Goal: Communication & Community: Participate in discussion

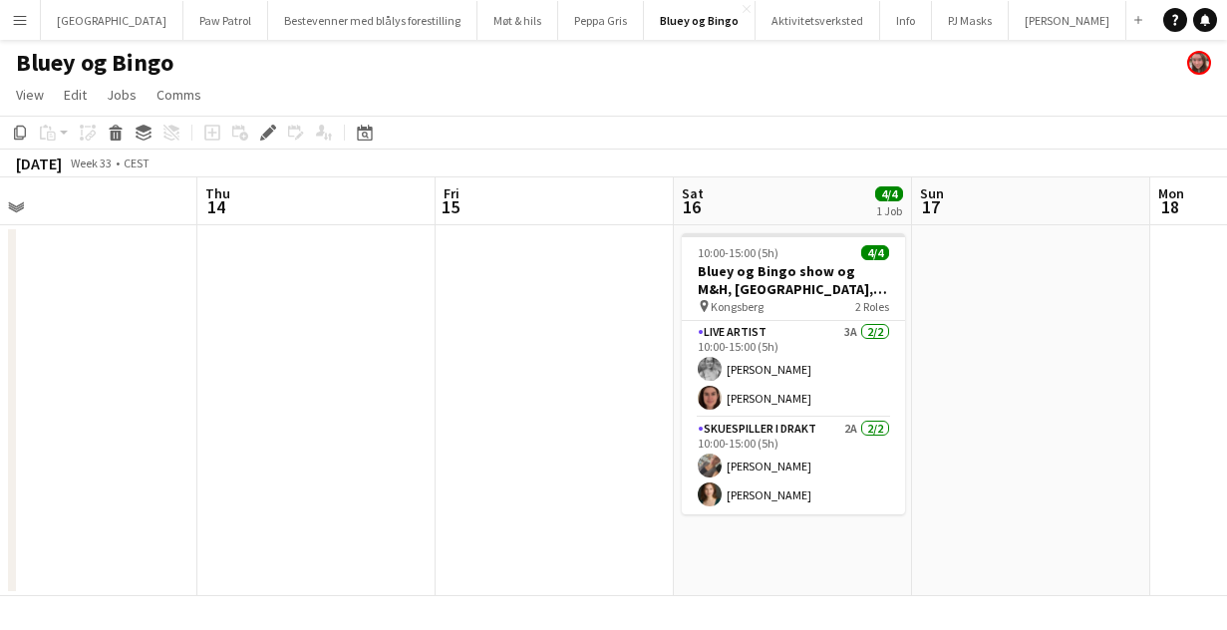
scroll to position [0, 510]
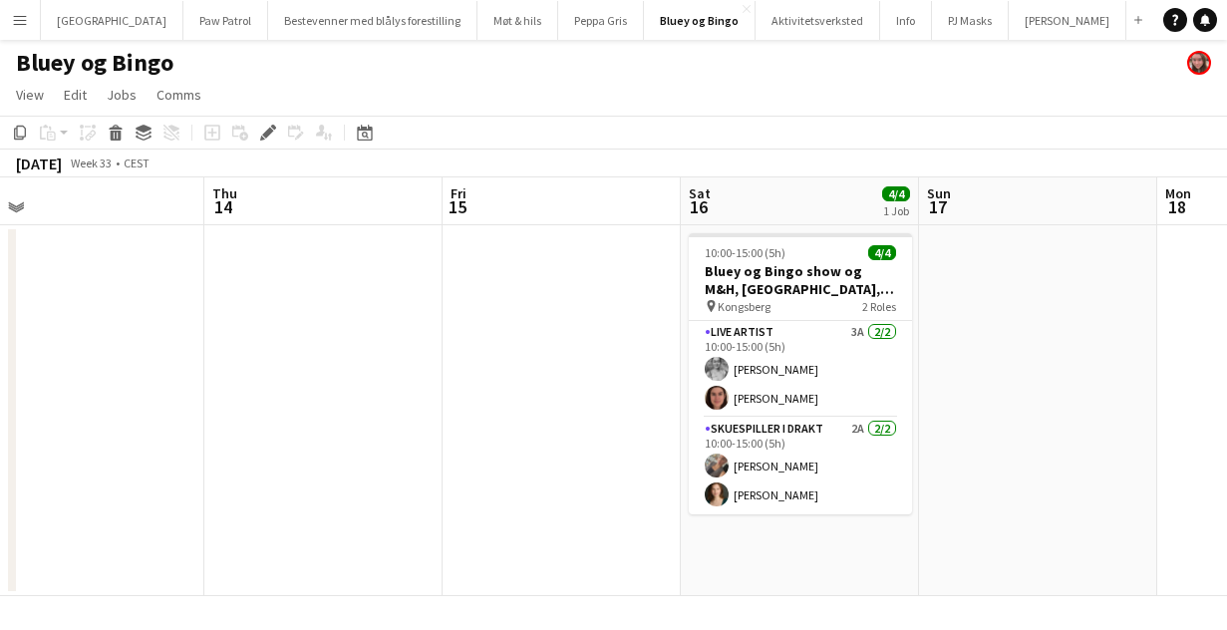
click at [16, 20] on app-icon "Menu" at bounding box center [20, 20] width 16 height 16
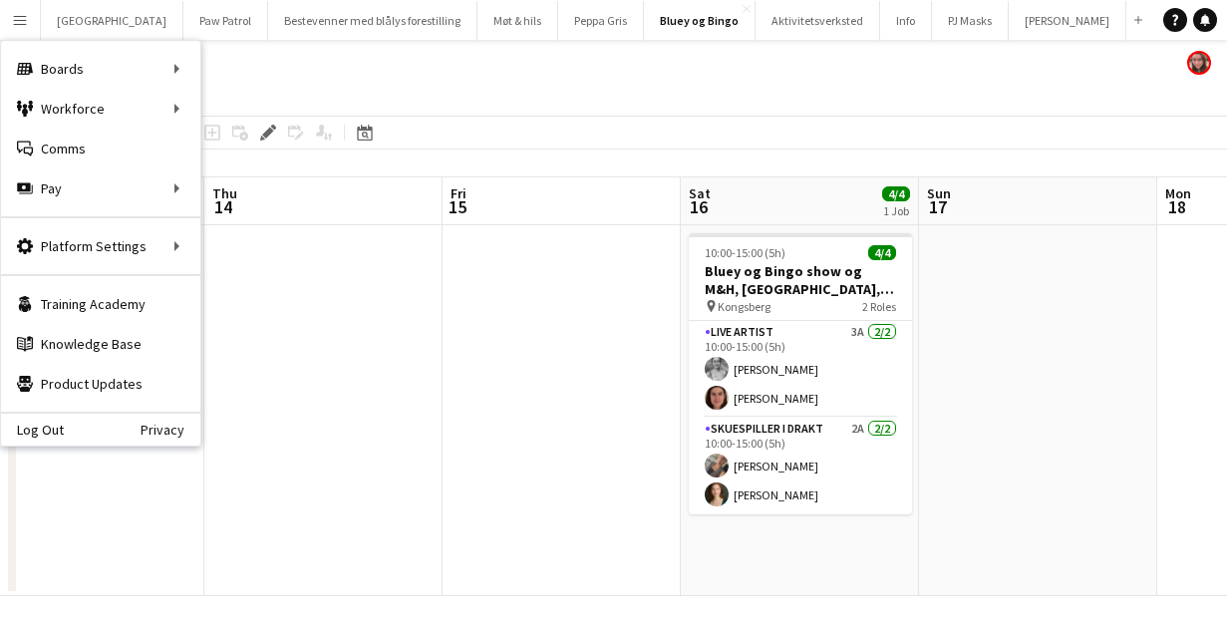
click at [229, 109] on app-page-menu "View Day view expanded Day view collapsed Month view Date picker Jump to today …" at bounding box center [613, 97] width 1227 height 38
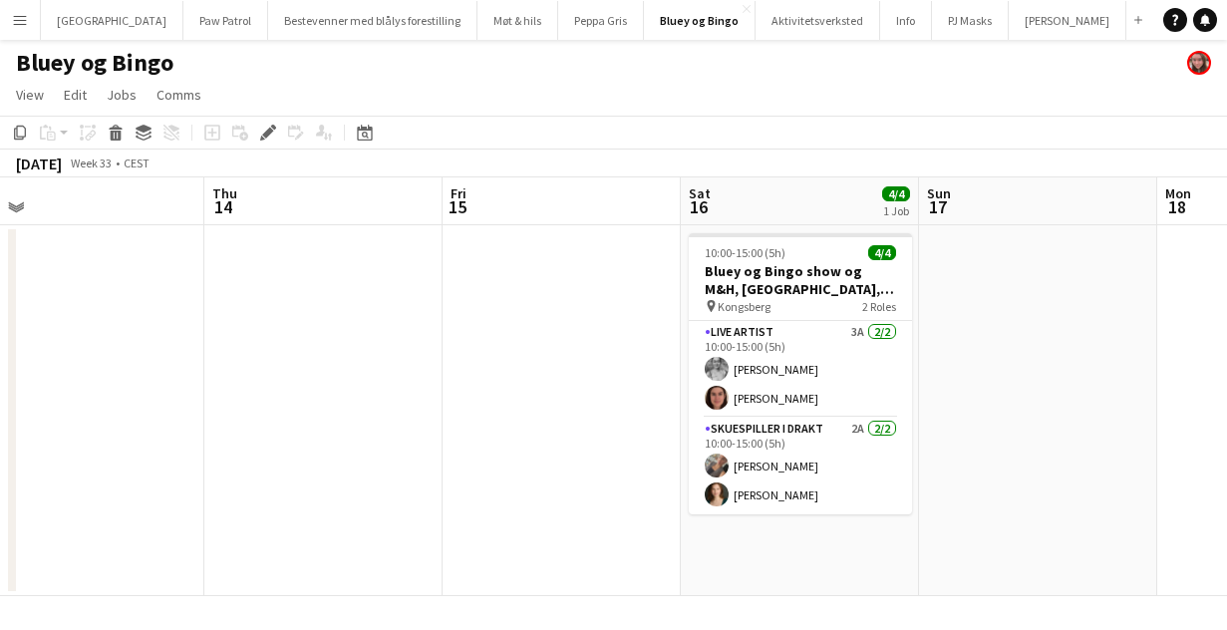
click at [31, 28] on button "Menu" at bounding box center [20, 20] width 40 height 40
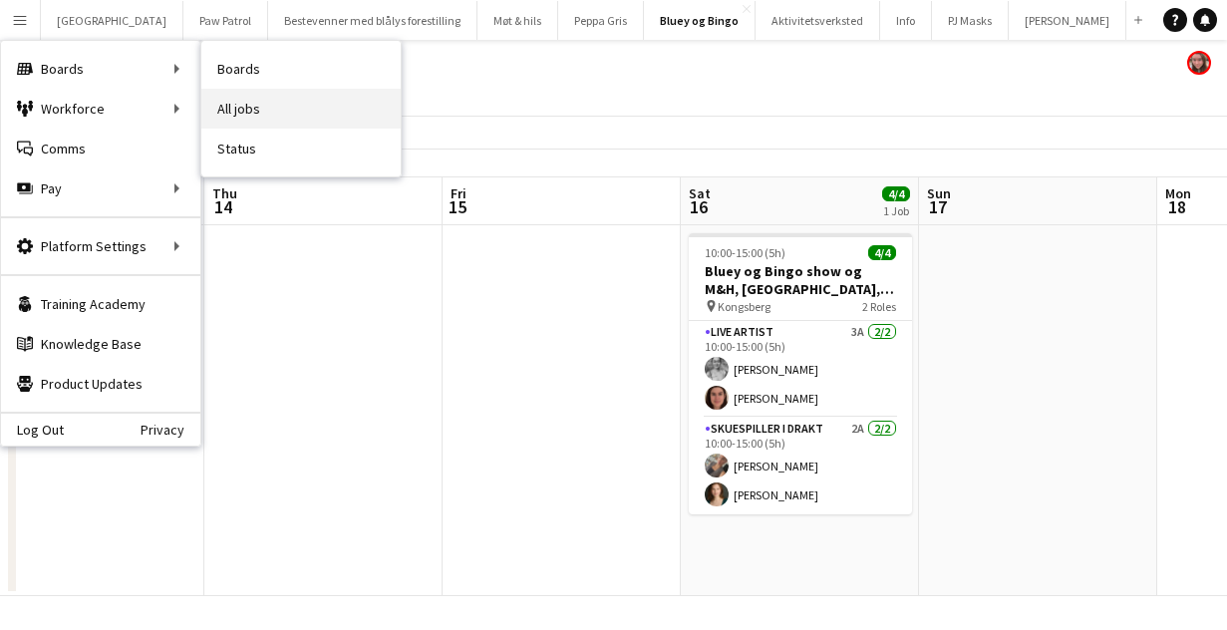
click at [243, 104] on link "All jobs" at bounding box center [300, 109] width 199 height 40
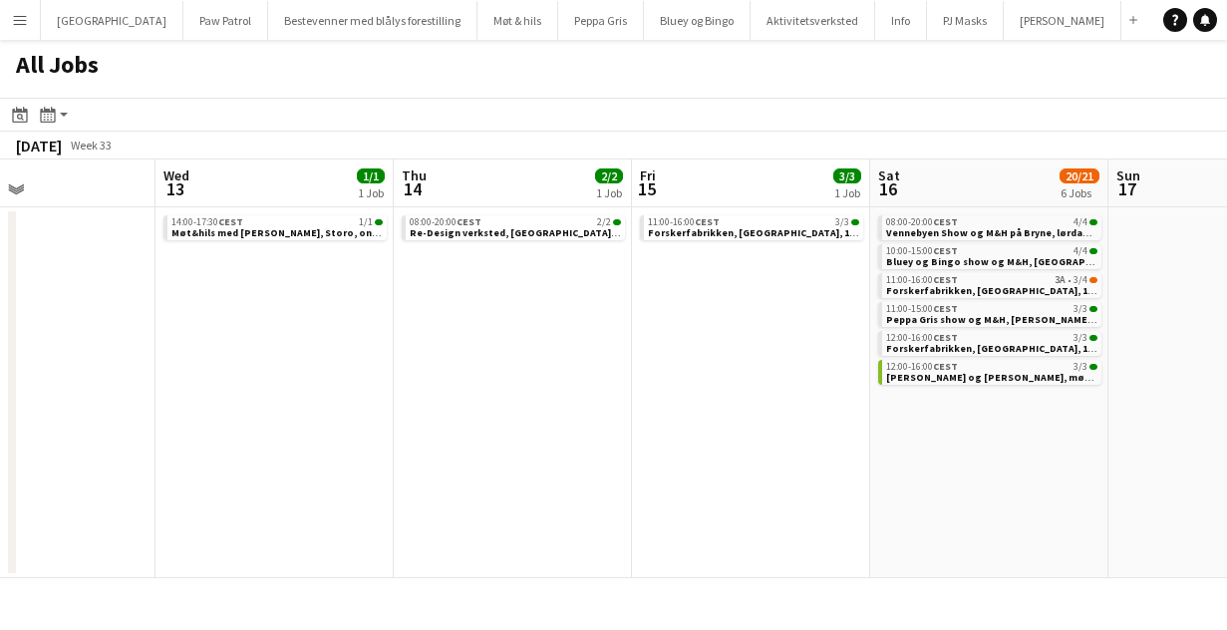
scroll to position [0, 564]
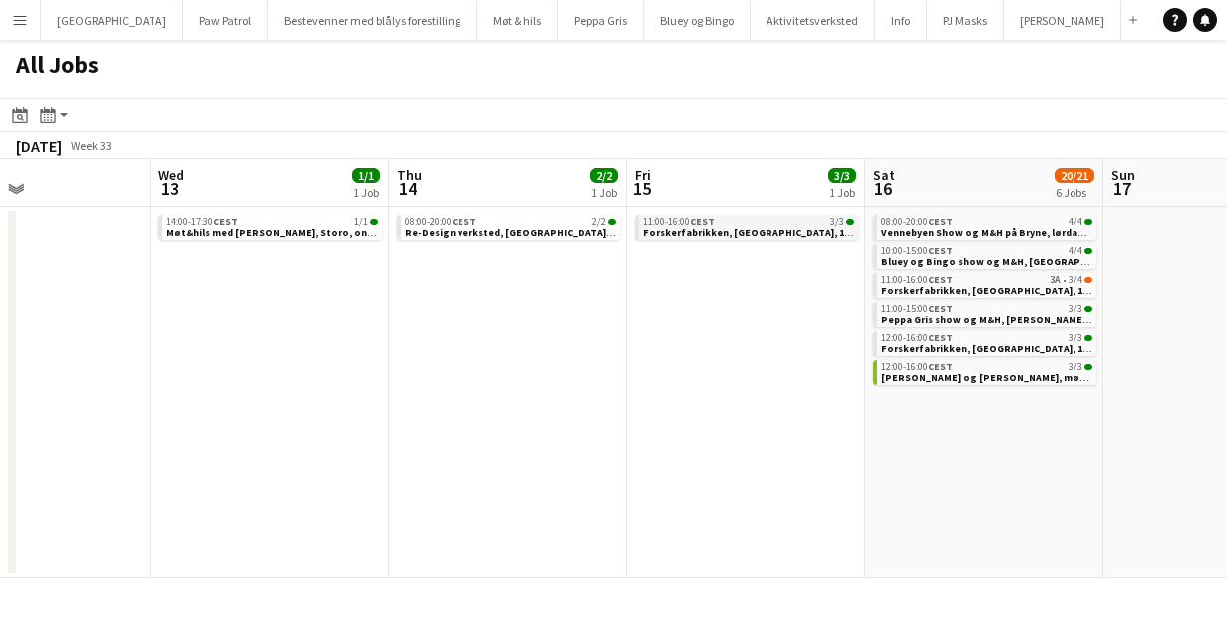
click at [696, 226] on span "Forskerfabrikken, [GEOGRAPHIC_DATA], [DATE]" at bounding box center [766, 232] width 246 height 13
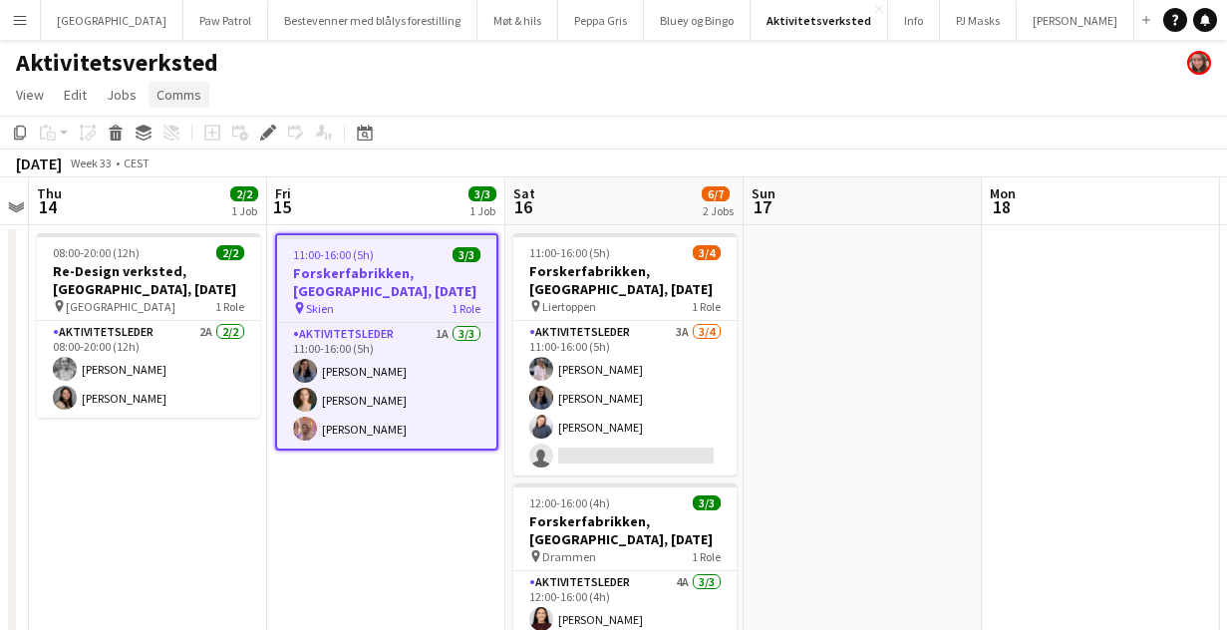
click at [173, 103] on span "Comms" at bounding box center [178, 95] width 45 height 18
click at [191, 167] on link "Create chat" at bounding box center [229, 179] width 165 height 42
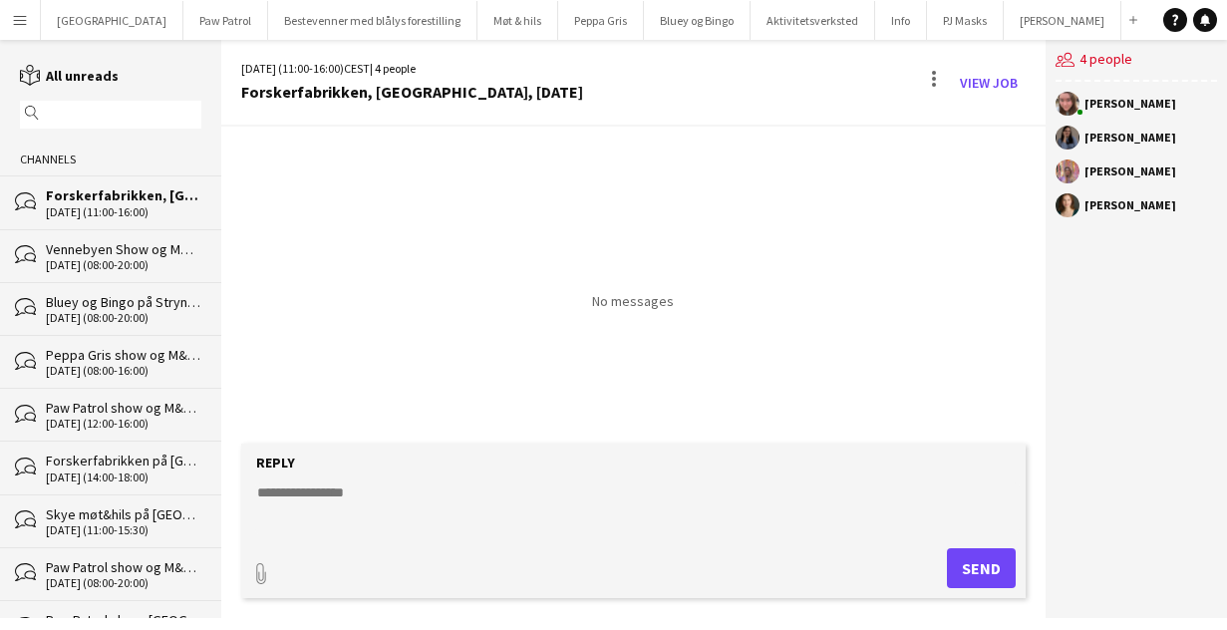
click at [397, 498] on textarea at bounding box center [637, 508] width 765 height 52
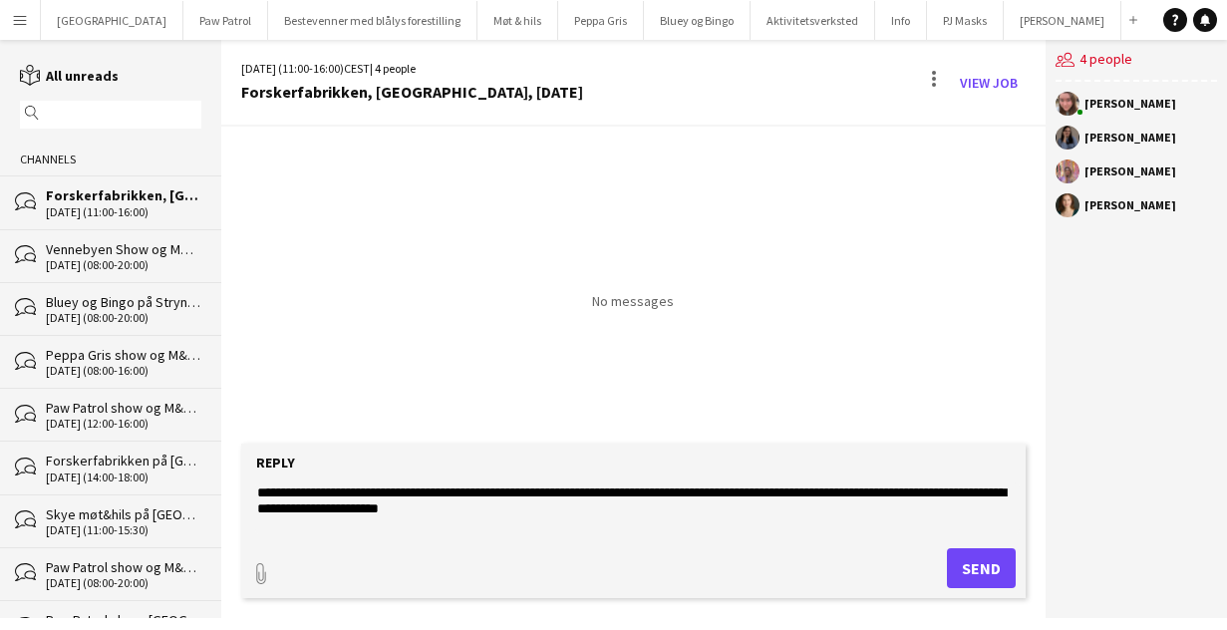
click at [333, 508] on textarea "**********" at bounding box center [637, 508] width 765 height 52
type textarea "**********"
click at [969, 565] on button "Send" at bounding box center [981, 568] width 69 height 40
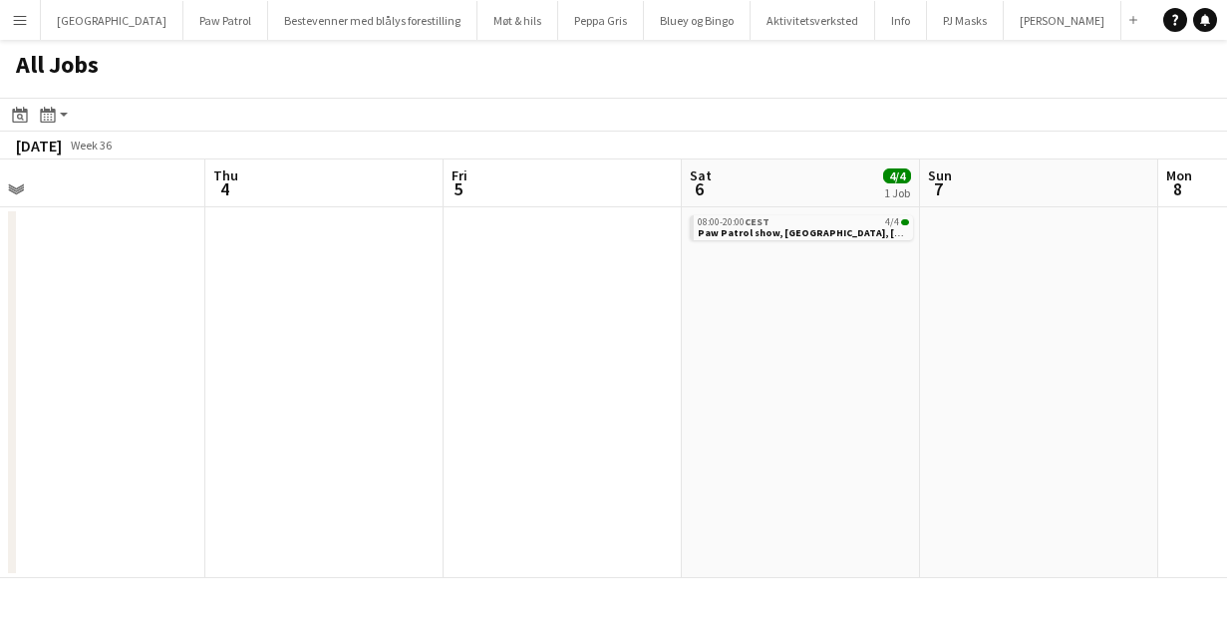
scroll to position [0, 991]
click at [795, 229] on span "Paw Patrol show, [GEOGRAPHIC_DATA], [DATE]" at bounding box center [803, 232] width 224 height 13
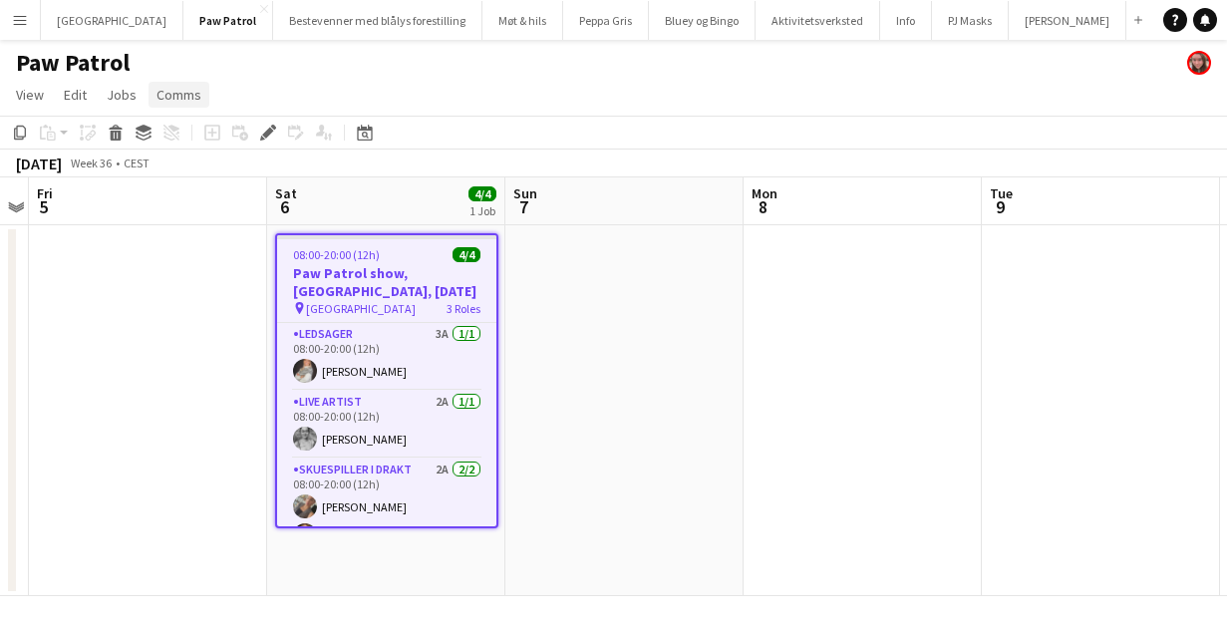
click at [166, 97] on span "Comms" at bounding box center [178, 95] width 45 height 18
click at [192, 179] on span "Create chat" at bounding box center [198, 179] width 70 height 18
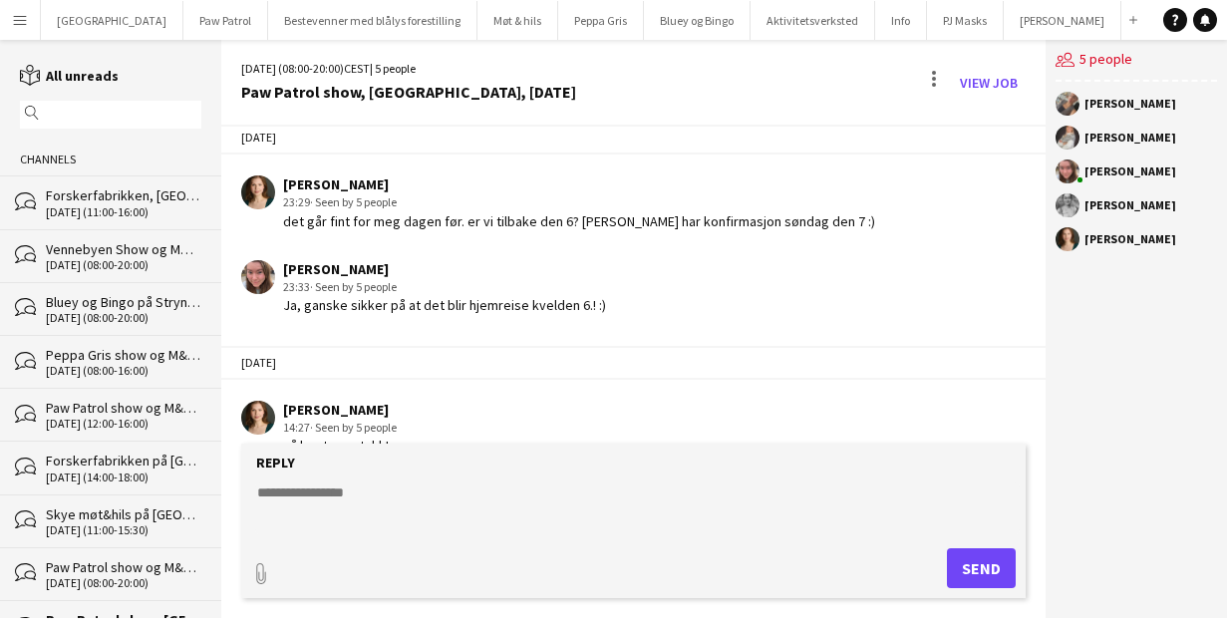
scroll to position [629, 0]
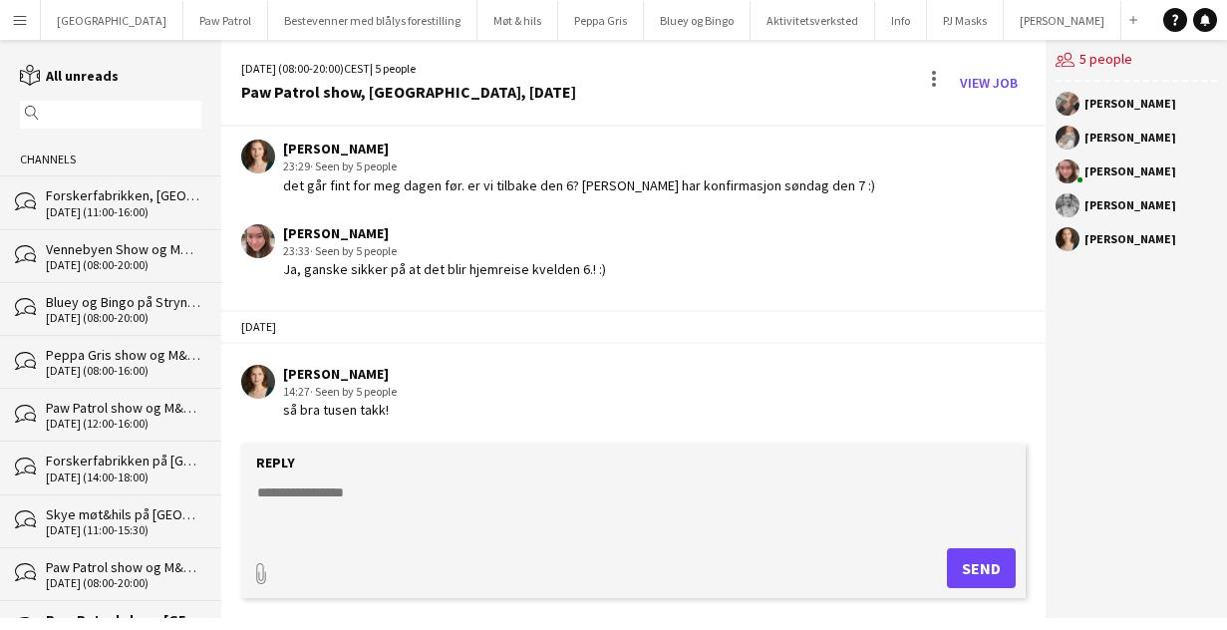
click at [418, 515] on textarea at bounding box center [637, 508] width 765 height 52
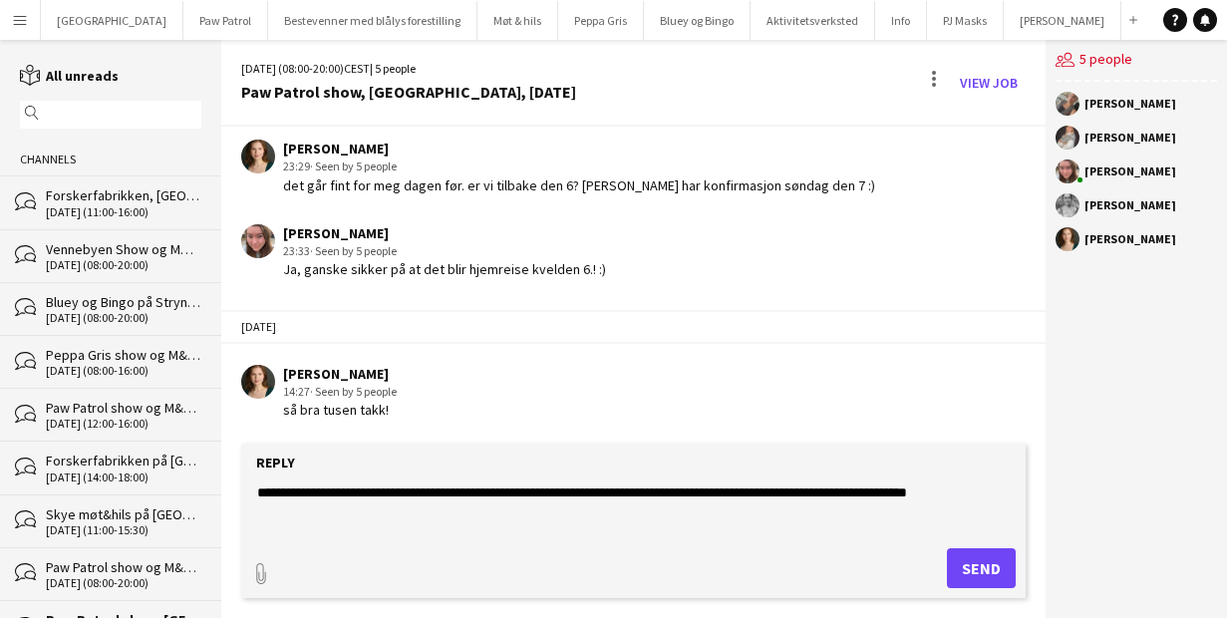
type textarea "**********"
click at [976, 573] on button "Send" at bounding box center [981, 568] width 69 height 40
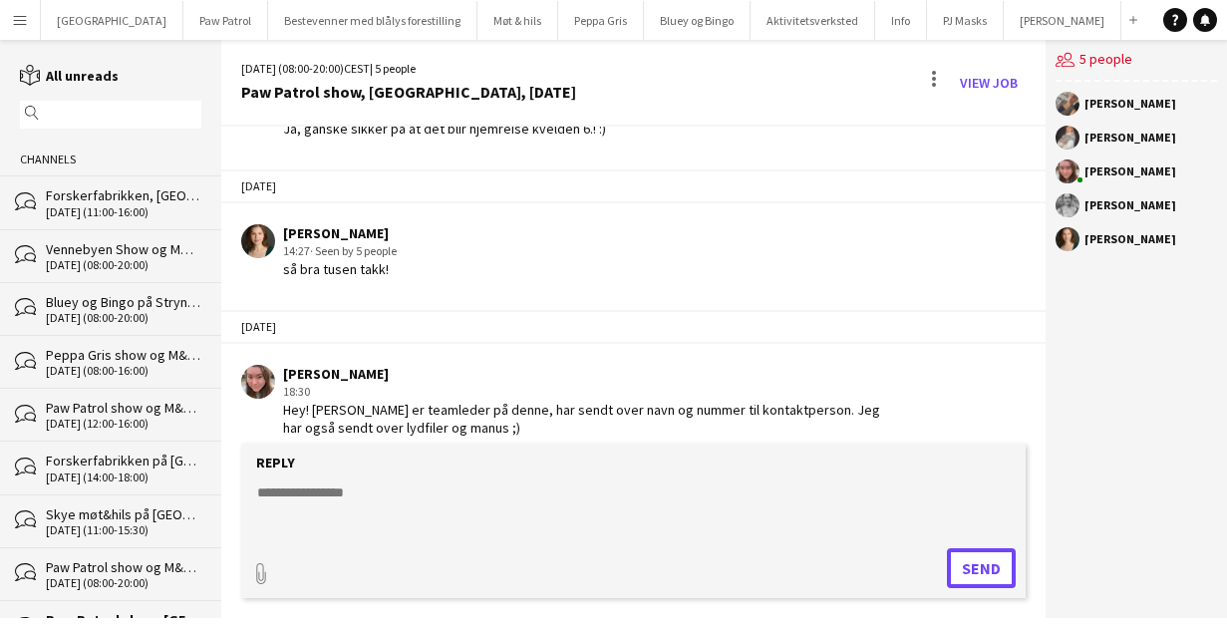
scroll to position [787, 0]
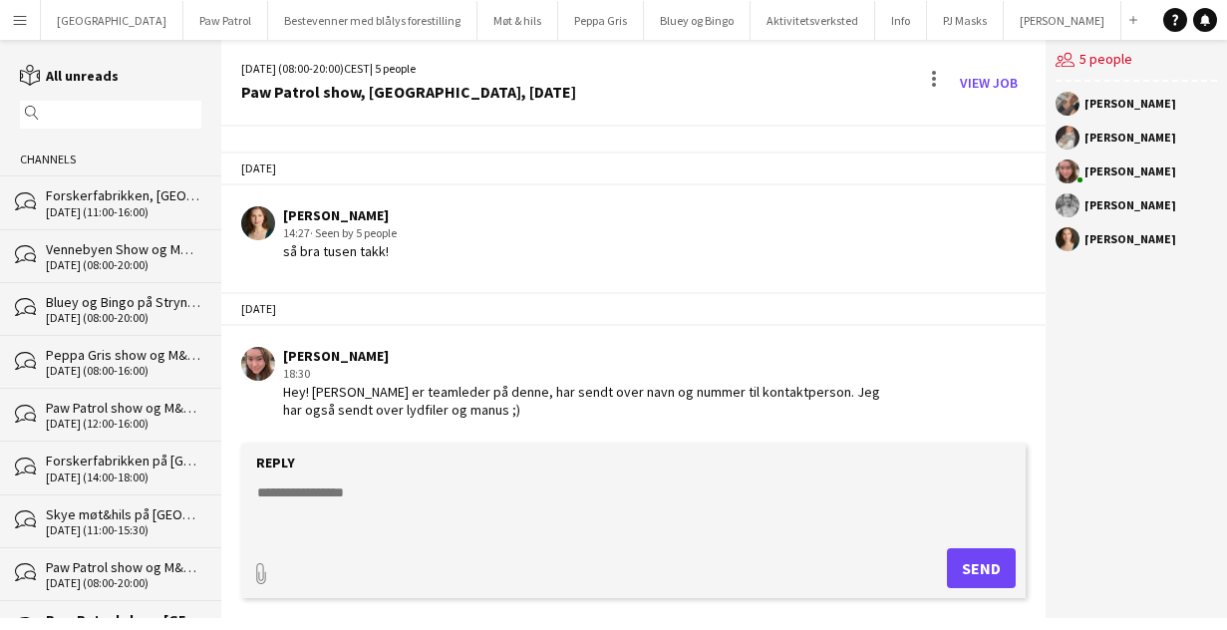
click at [619, 490] on textarea at bounding box center [637, 508] width 765 height 52
type textarea "*"
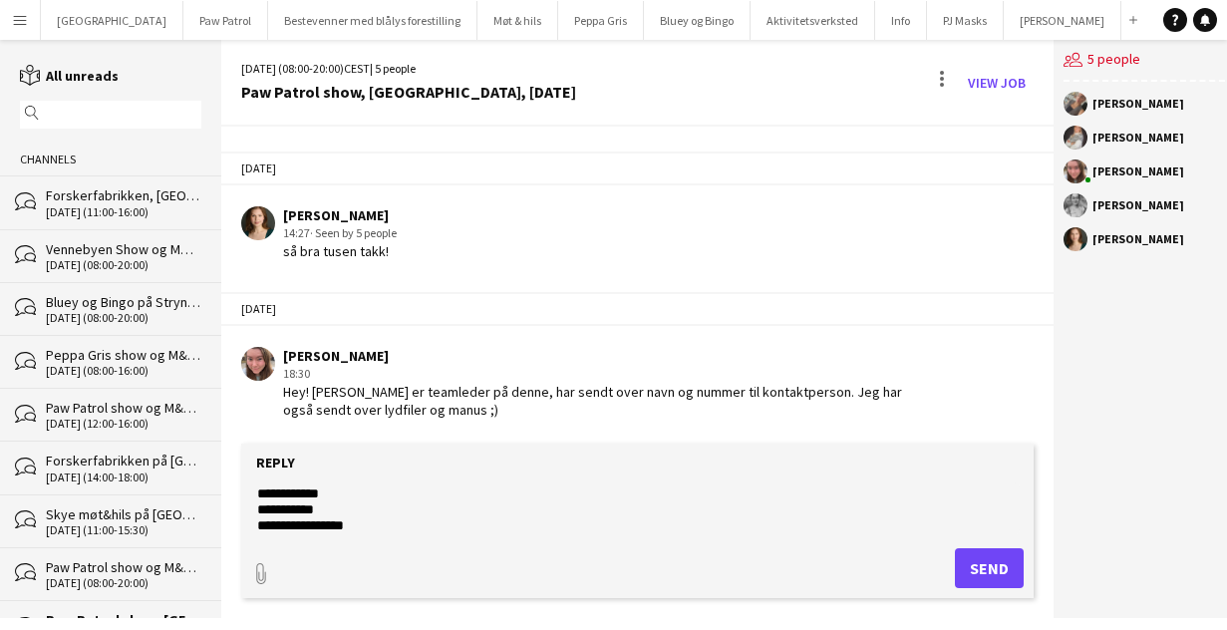
scroll to position [31, 0]
type textarea "**********"
click at [995, 561] on button "Send" at bounding box center [989, 568] width 69 height 40
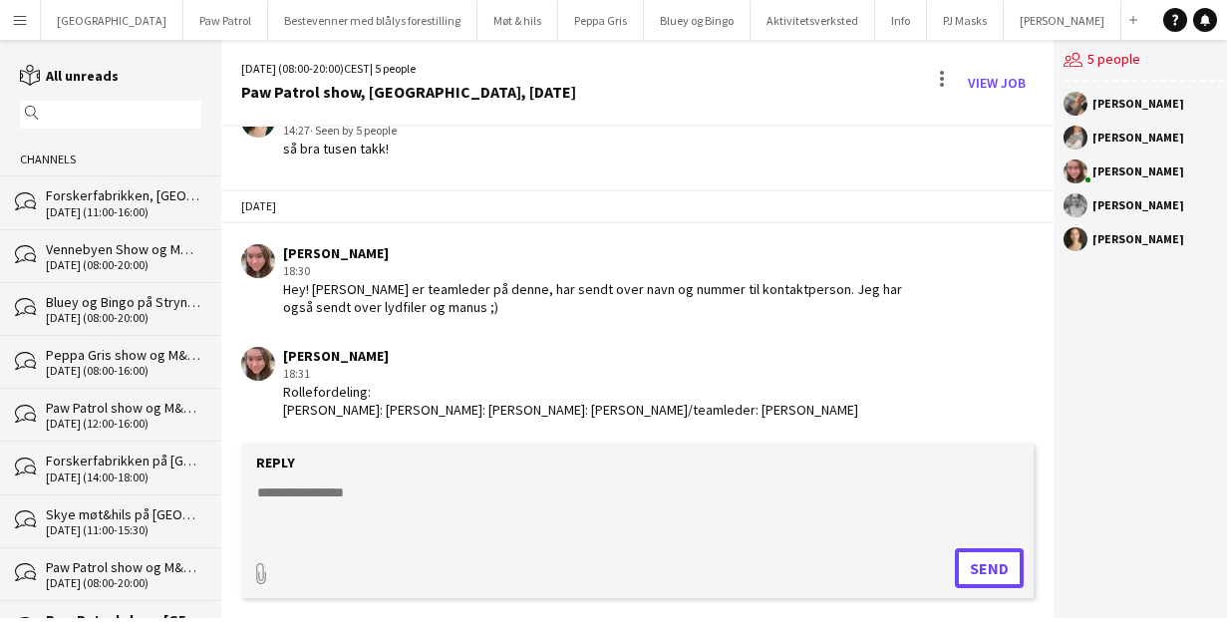
scroll to position [944, 0]
